Goal: Task Accomplishment & Management: Use online tool/utility

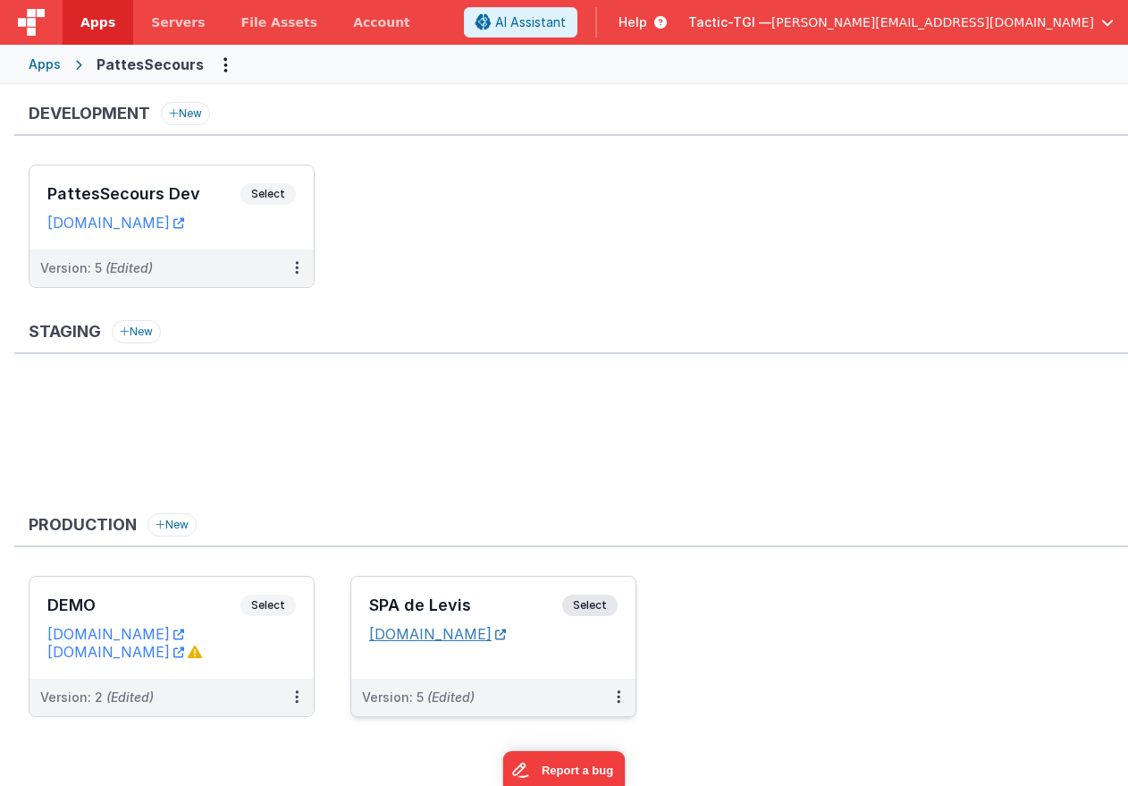
click at [443, 632] on link "[DOMAIN_NAME]" at bounding box center [437, 634] width 137 height 18
click at [537, 695] on div "Version: 5 (Edited)" at bounding box center [482, 697] width 240 height 18
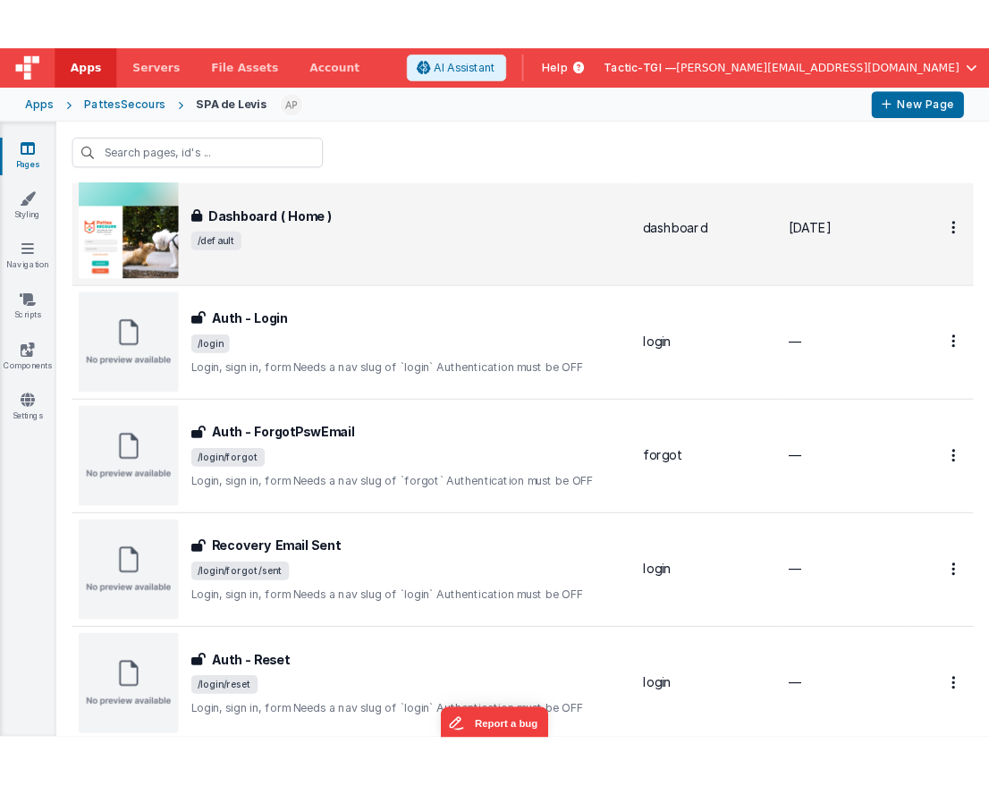
scroll to position [703, 0]
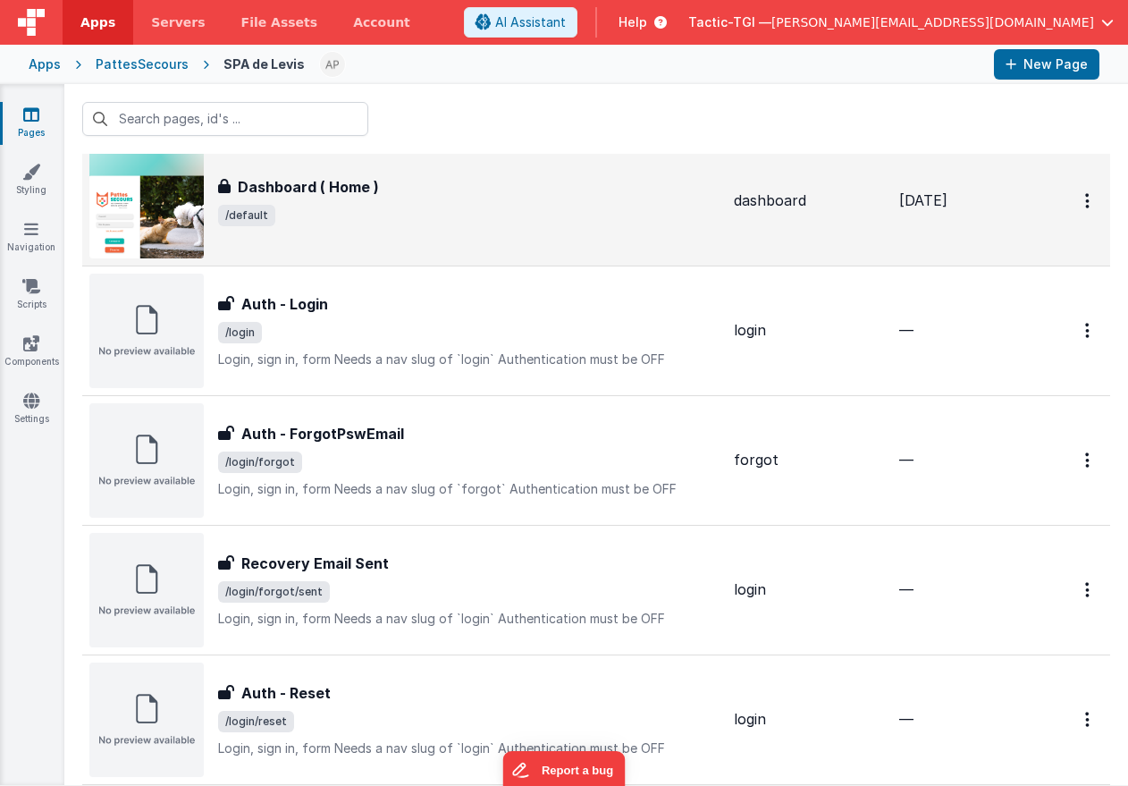
click at [358, 252] on div "Dashboard ( Home ) Dashboard ( Home ) /default" at bounding box center [404, 201] width 630 height 114
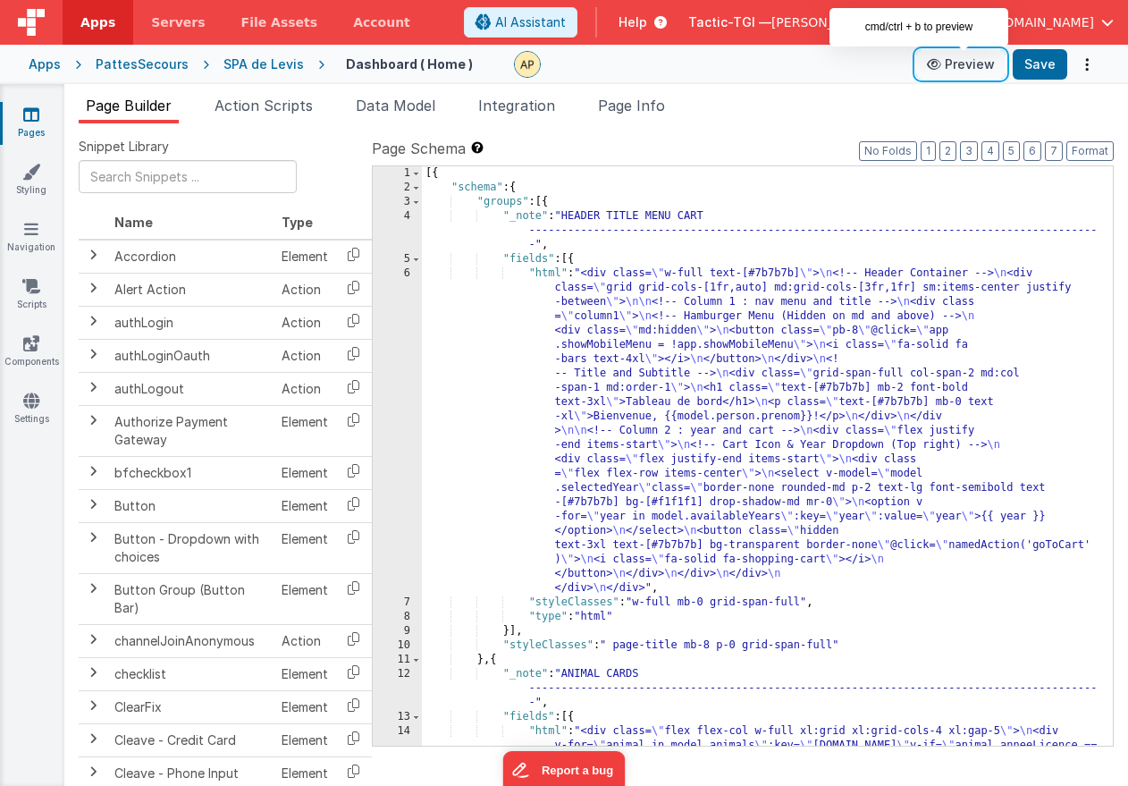
click at [964, 65] on button "Preview" at bounding box center [960, 64] width 89 height 29
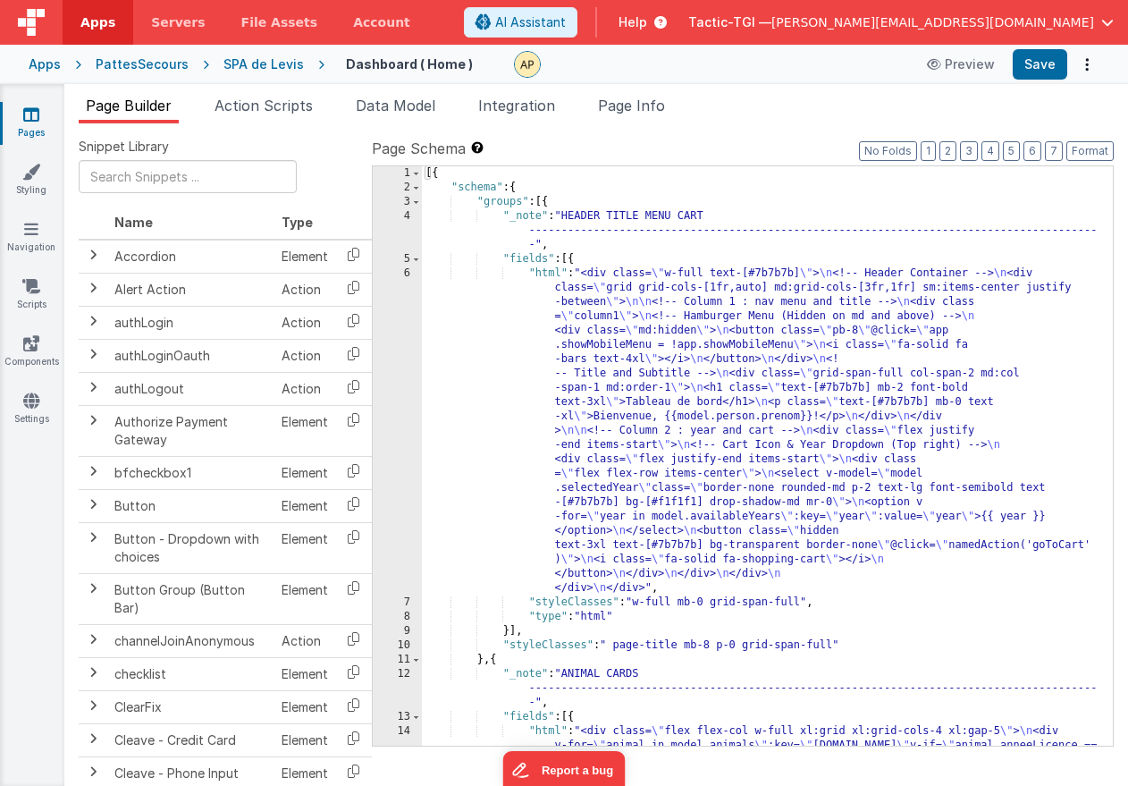
click at [235, 67] on div "SPA de Levis" at bounding box center [263, 64] width 80 height 18
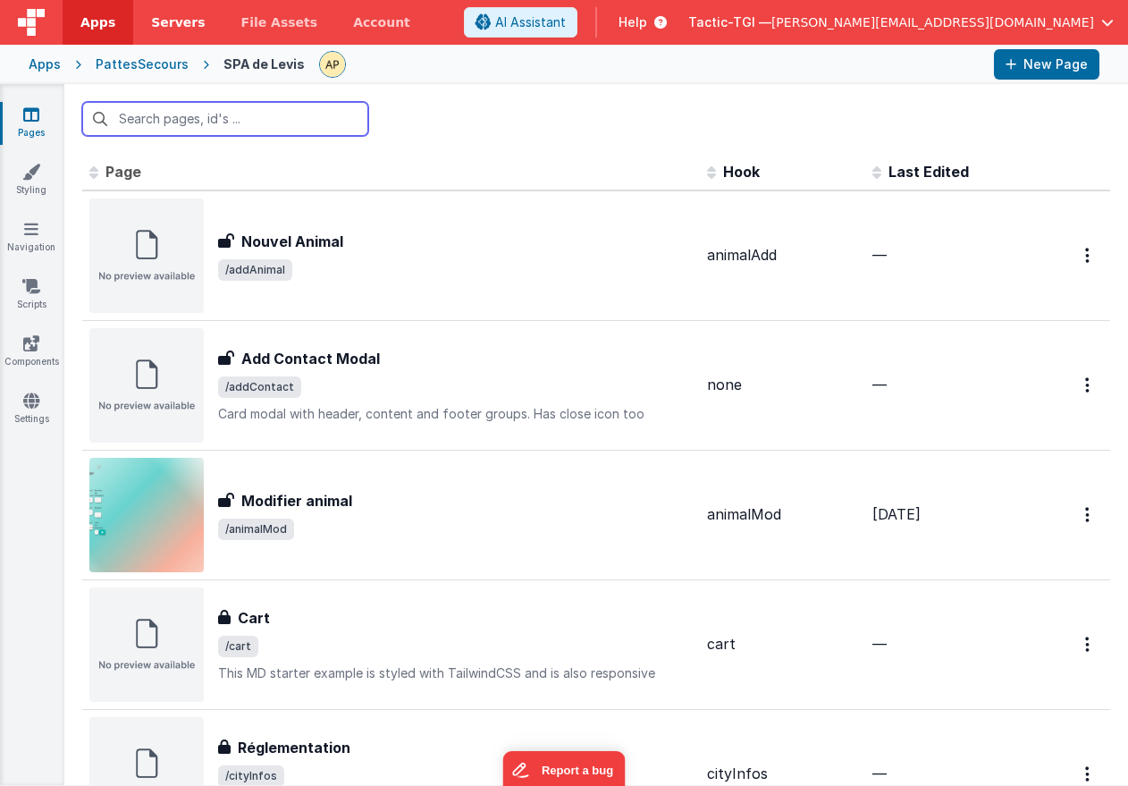
click at [191, 13] on span "Servers" at bounding box center [178, 22] width 54 height 18
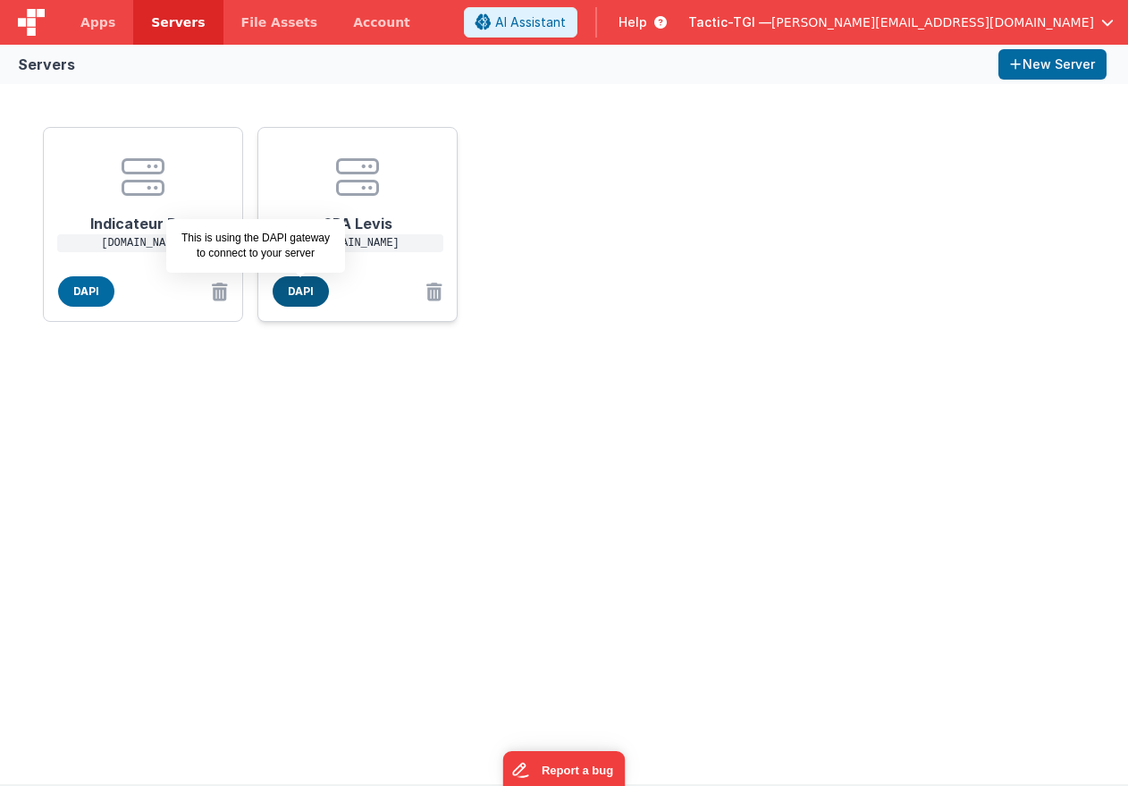
click at [304, 289] on span "DAPI" at bounding box center [301, 291] width 56 height 30
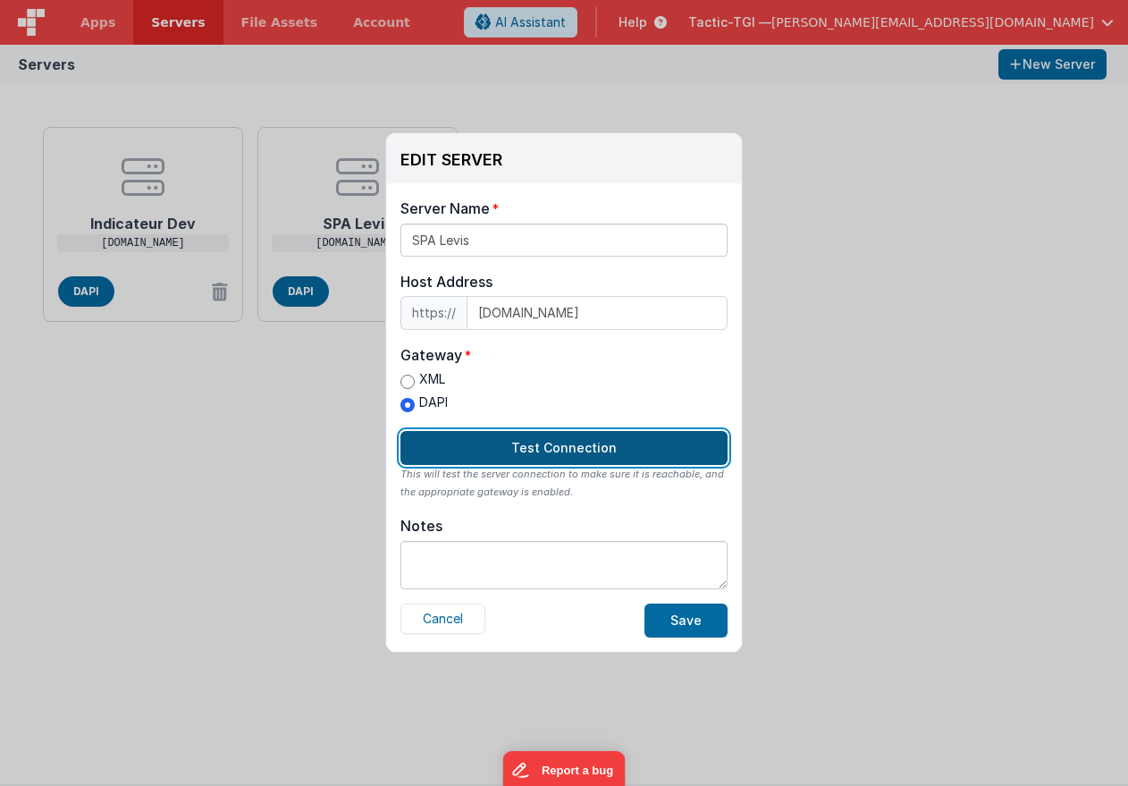
click at [557, 462] on button "Test Connection" at bounding box center [563, 448] width 327 height 34
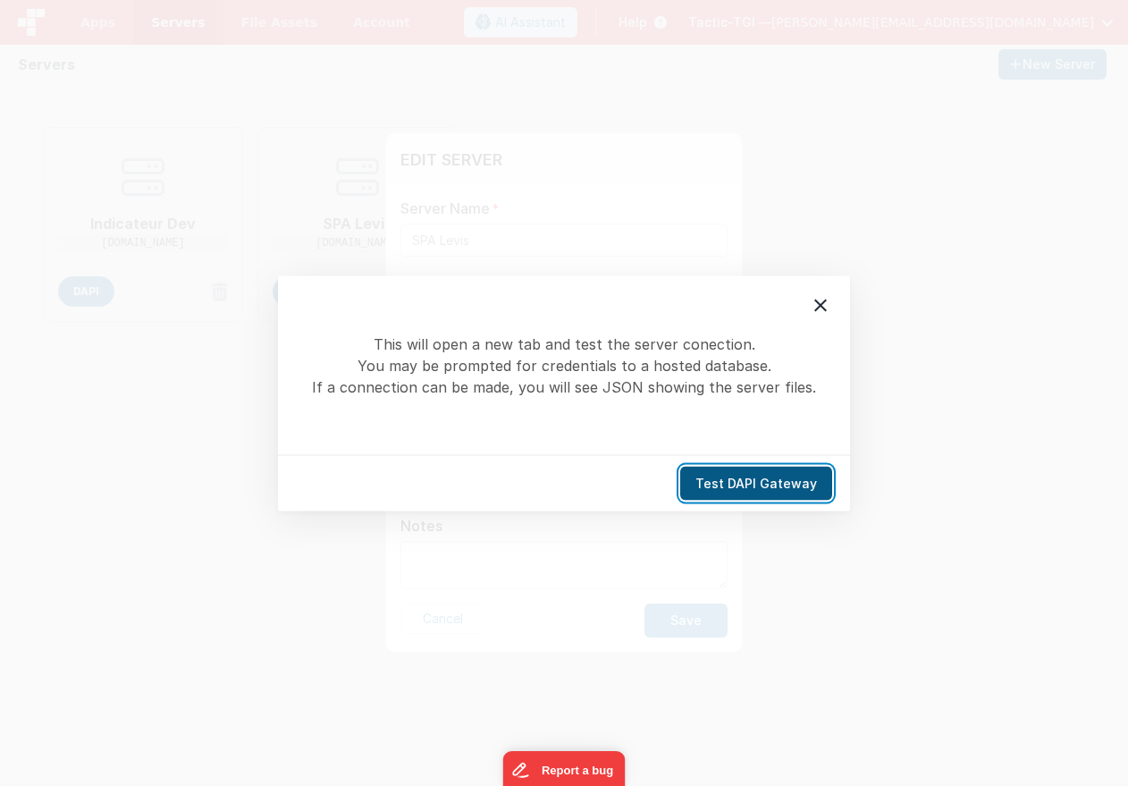
click at [781, 485] on button "Test DAPI Gateway" at bounding box center [756, 483] width 152 height 34
click at [816, 300] on icon at bounding box center [820, 304] width 21 height 21
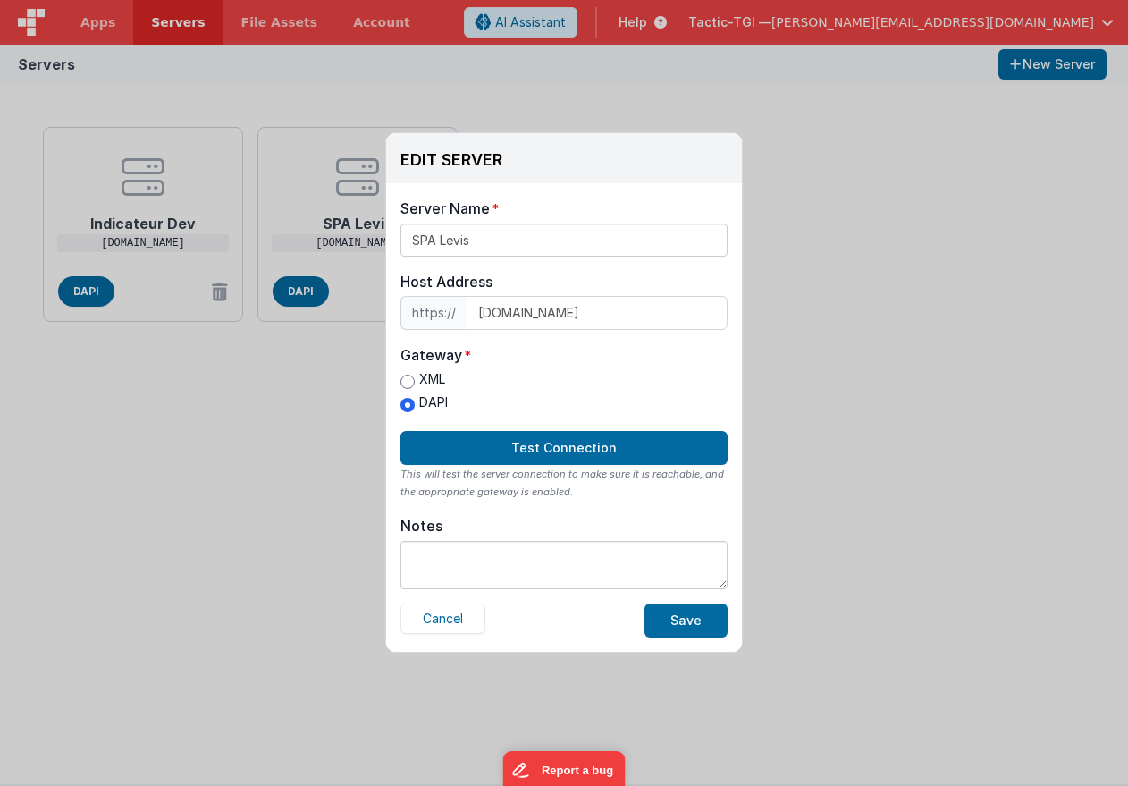
click at [578, 90] on div "EDIT SERVER Delete Server Delete Server Name SPA Levis Host Address https:// [D…" at bounding box center [564, 393] width 1128 height 786
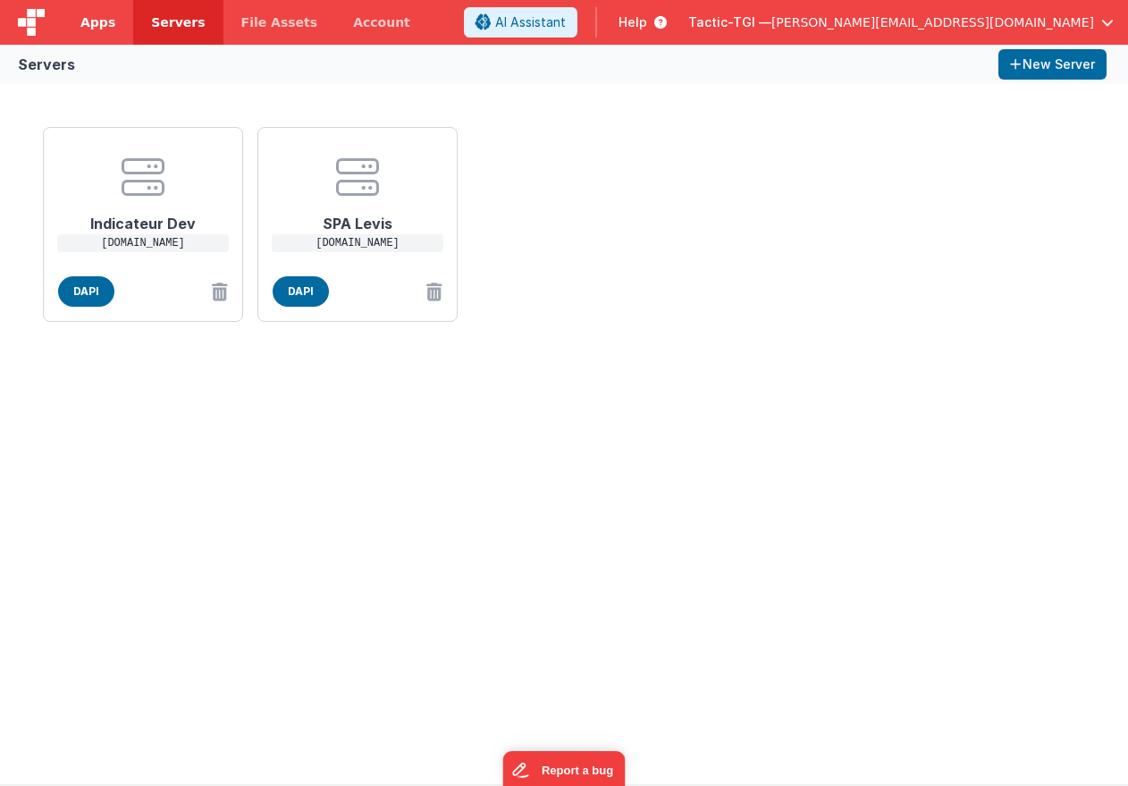
click at [103, 31] on link "Apps" at bounding box center [98, 22] width 71 height 45
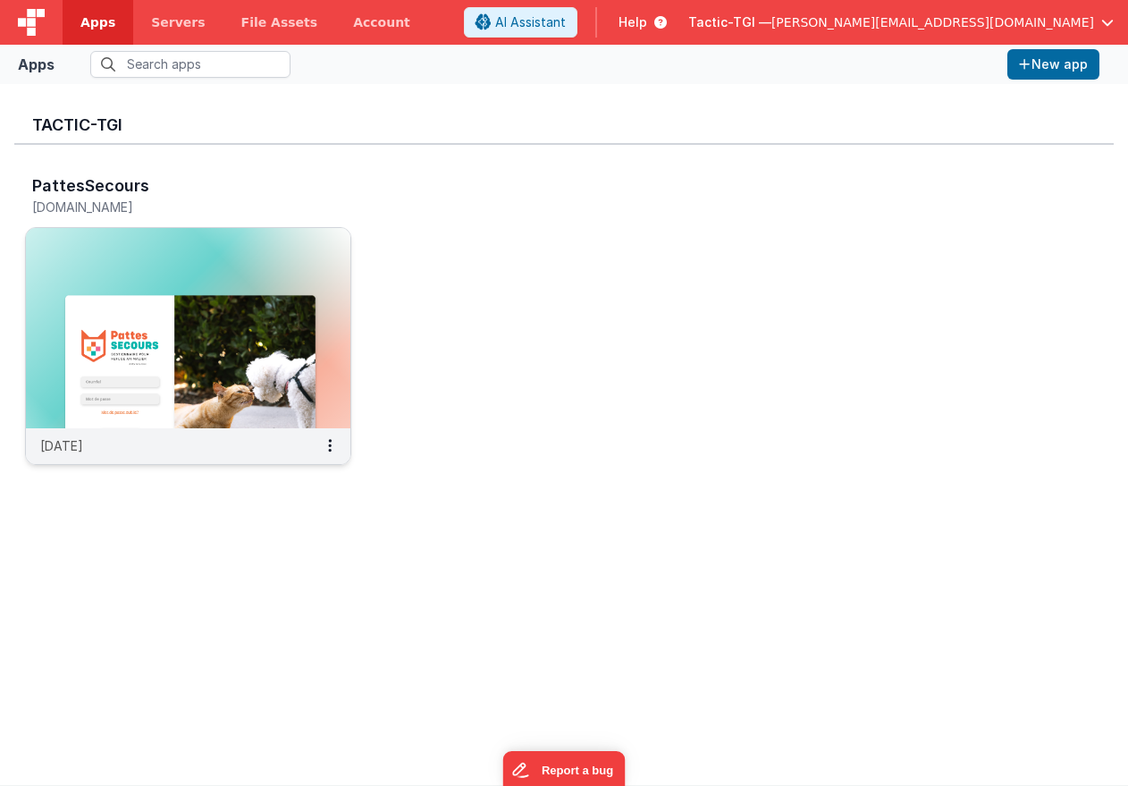
click at [98, 456] on div "[DATE]" at bounding box center [188, 446] width 324 height 36
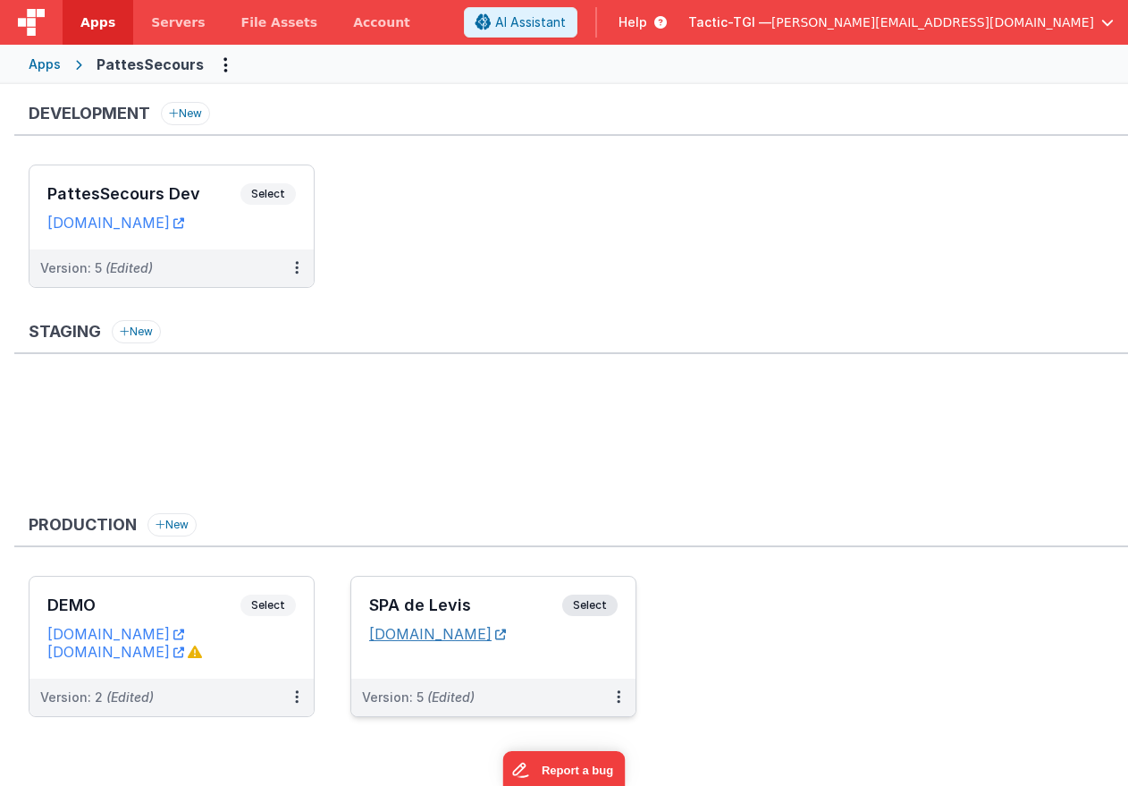
click at [411, 633] on link "[DOMAIN_NAME]" at bounding box center [437, 634] width 137 height 18
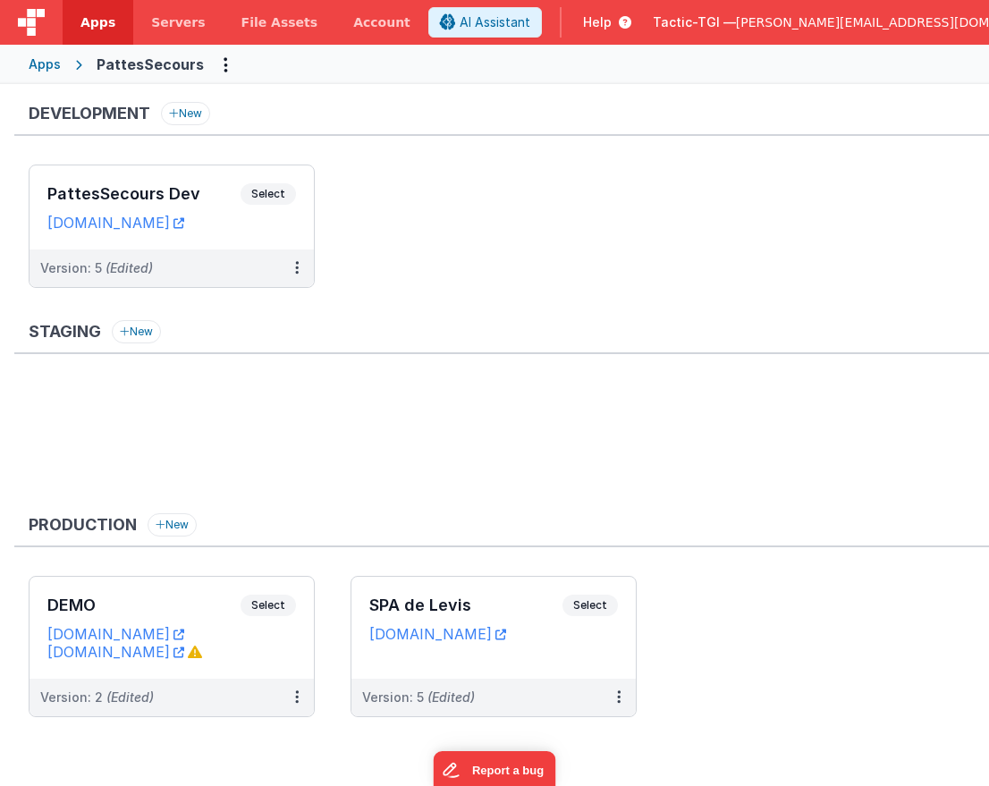
click at [502, 539] on div "Production New" at bounding box center [501, 530] width 974 height 34
click at [463, 631] on link "[DOMAIN_NAME]" at bounding box center [437, 634] width 137 height 18
